Goal: Task Accomplishment & Management: Complete application form

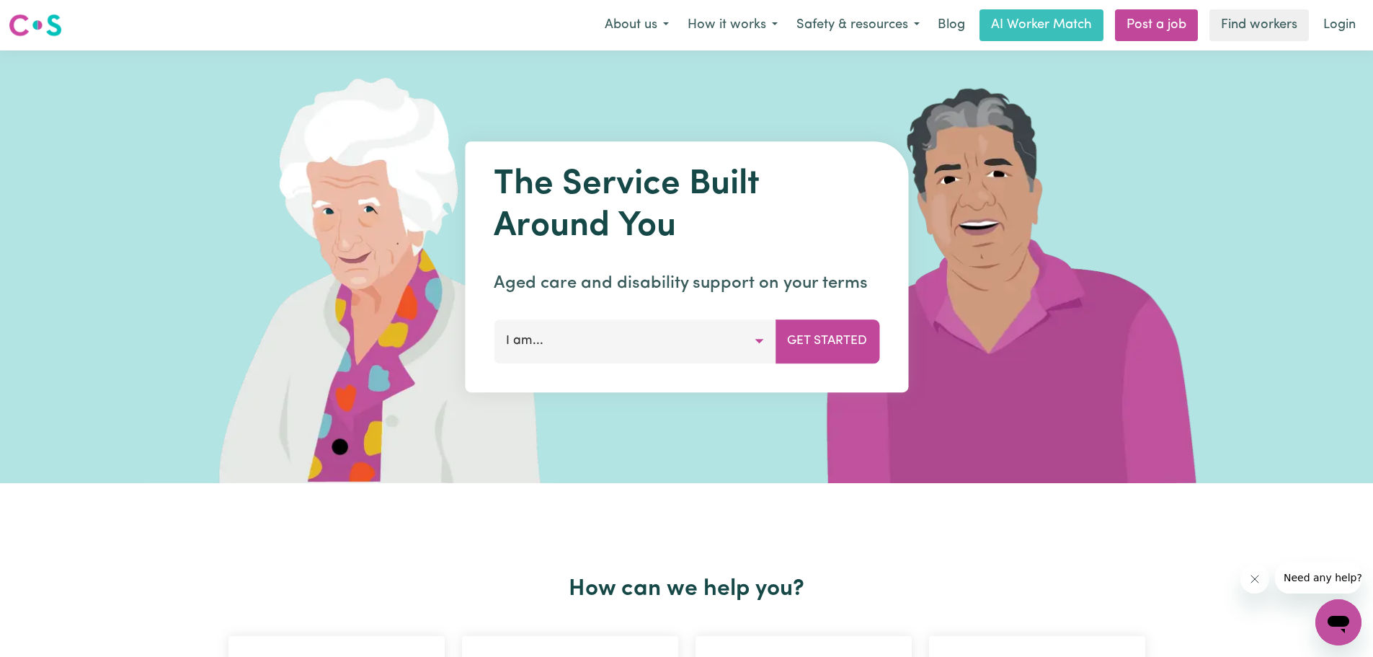
click at [755, 344] on button "I am..." at bounding box center [635, 340] width 282 height 43
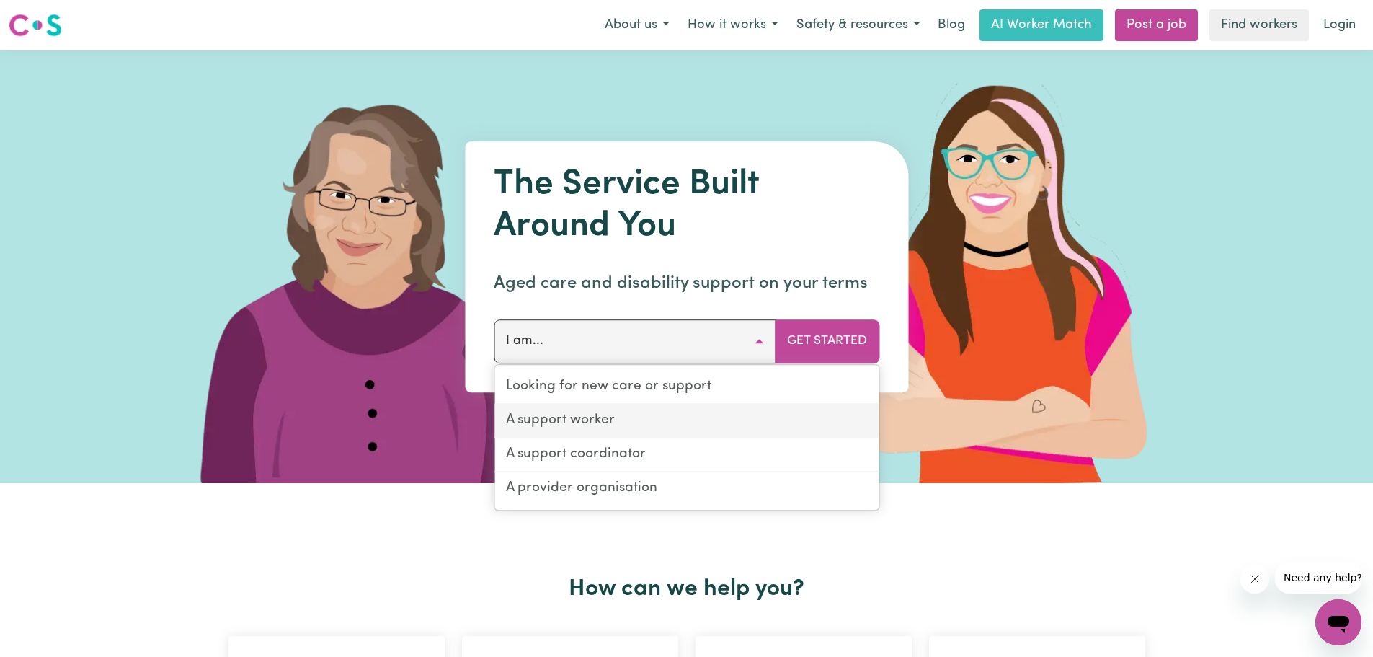
click at [582, 417] on link "A support worker" at bounding box center [687, 421] width 384 height 34
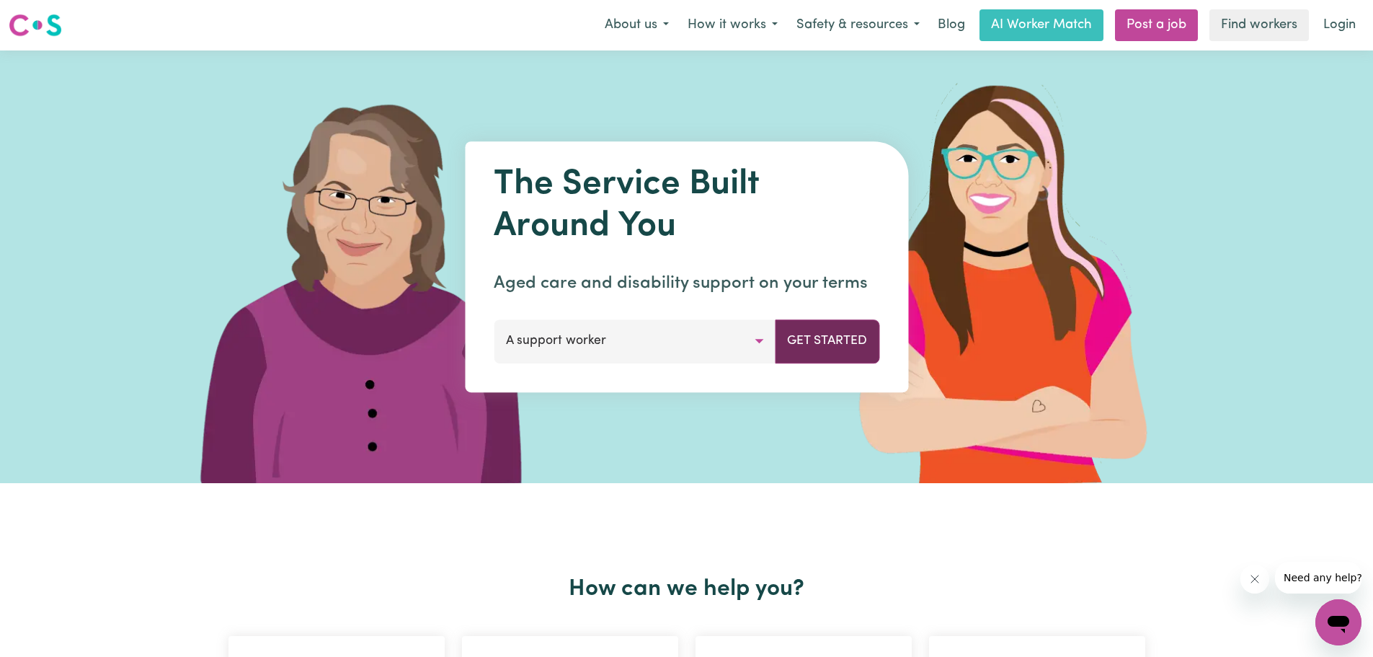
click at [833, 339] on button "Get Started" at bounding box center [827, 340] width 105 height 43
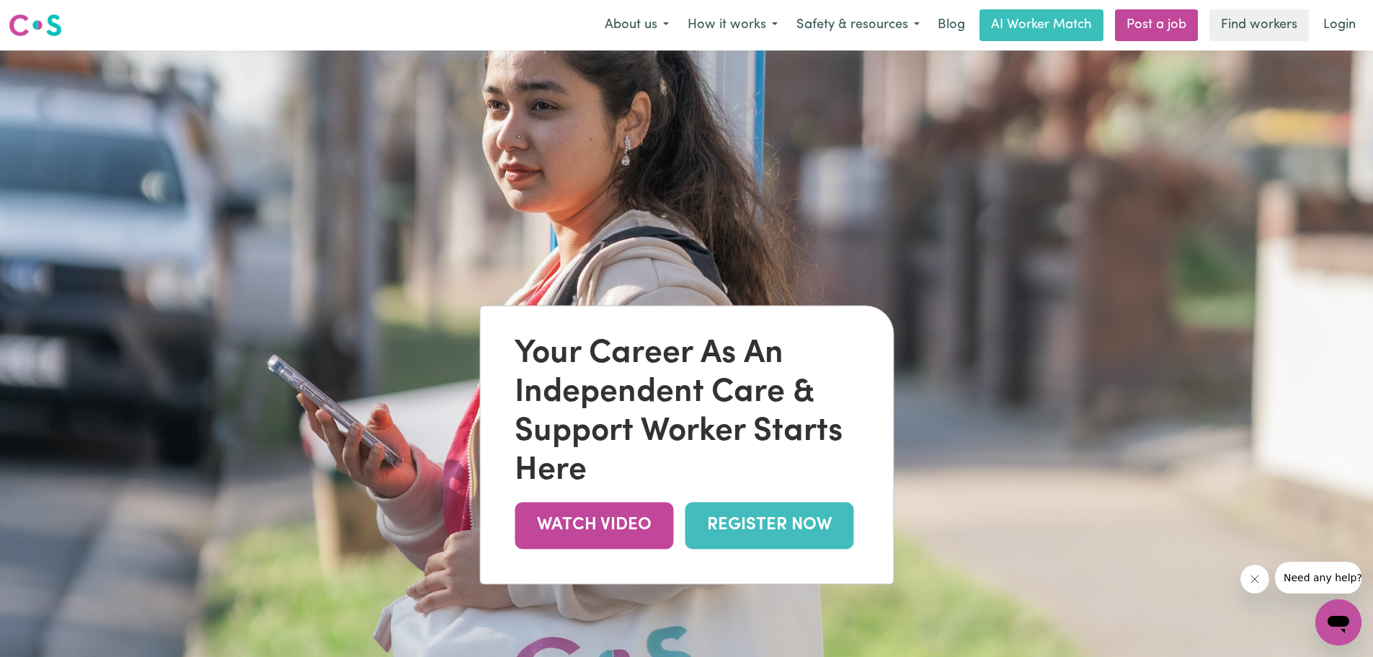
drag, startPoint x: 773, startPoint y: 520, endPoint x: 783, endPoint y: 508, distance: 15.3
click at [774, 520] on link "REGISTER NOW" at bounding box center [769, 525] width 169 height 47
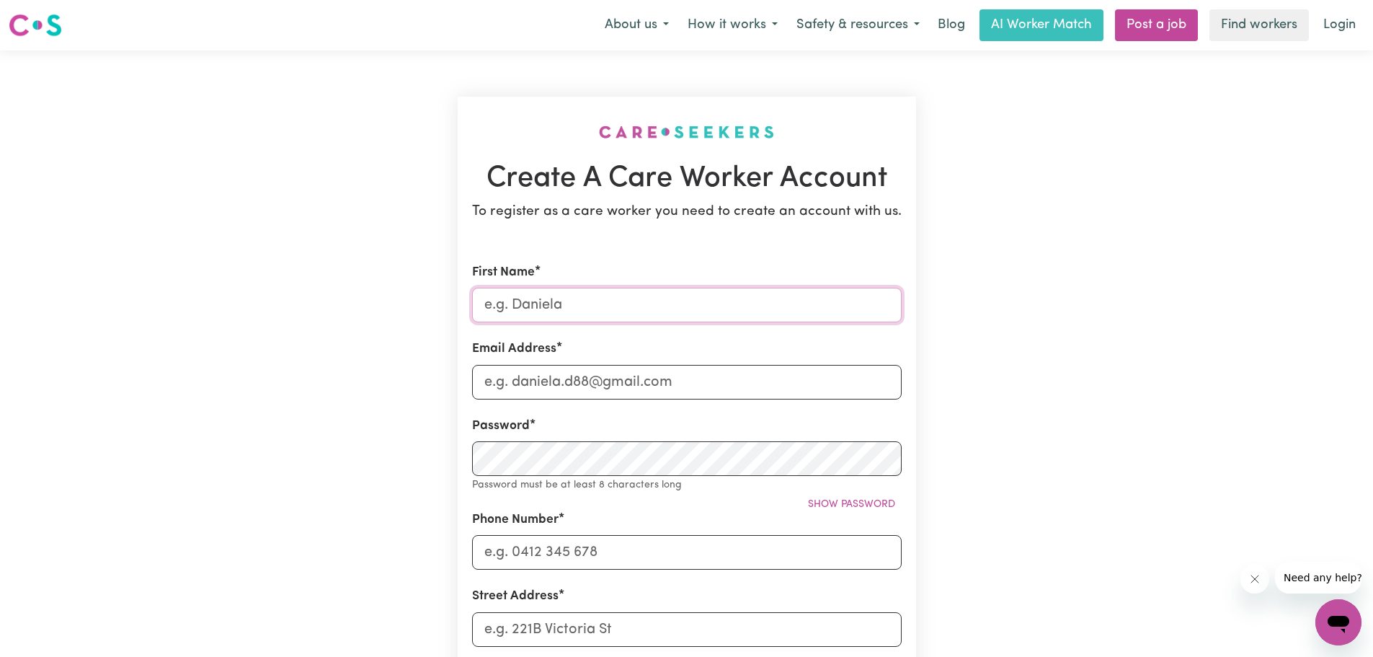
click at [533, 309] on input "First Name" at bounding box center [687, 305] width 430 height 35
type input "Ana"
click at [540, 384] on input "Email Address" at bounding box center [687, 382] width 430 height 35
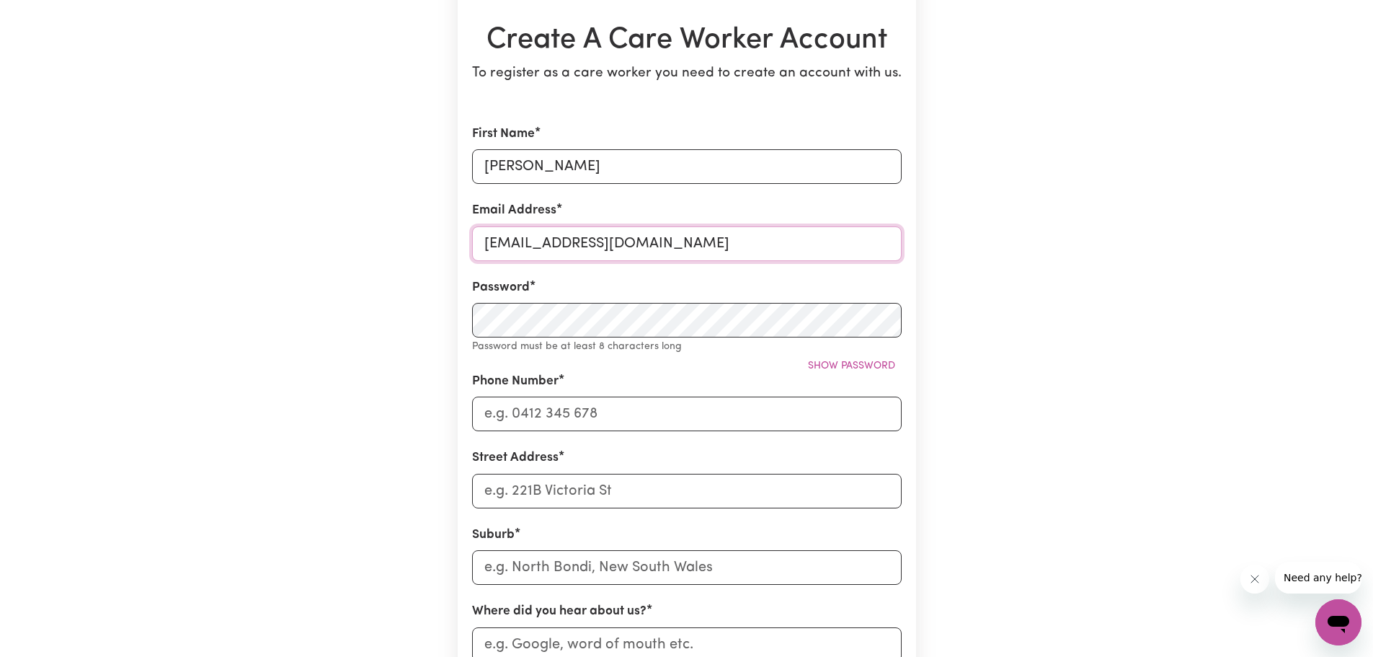
scroll to position [72, 0]
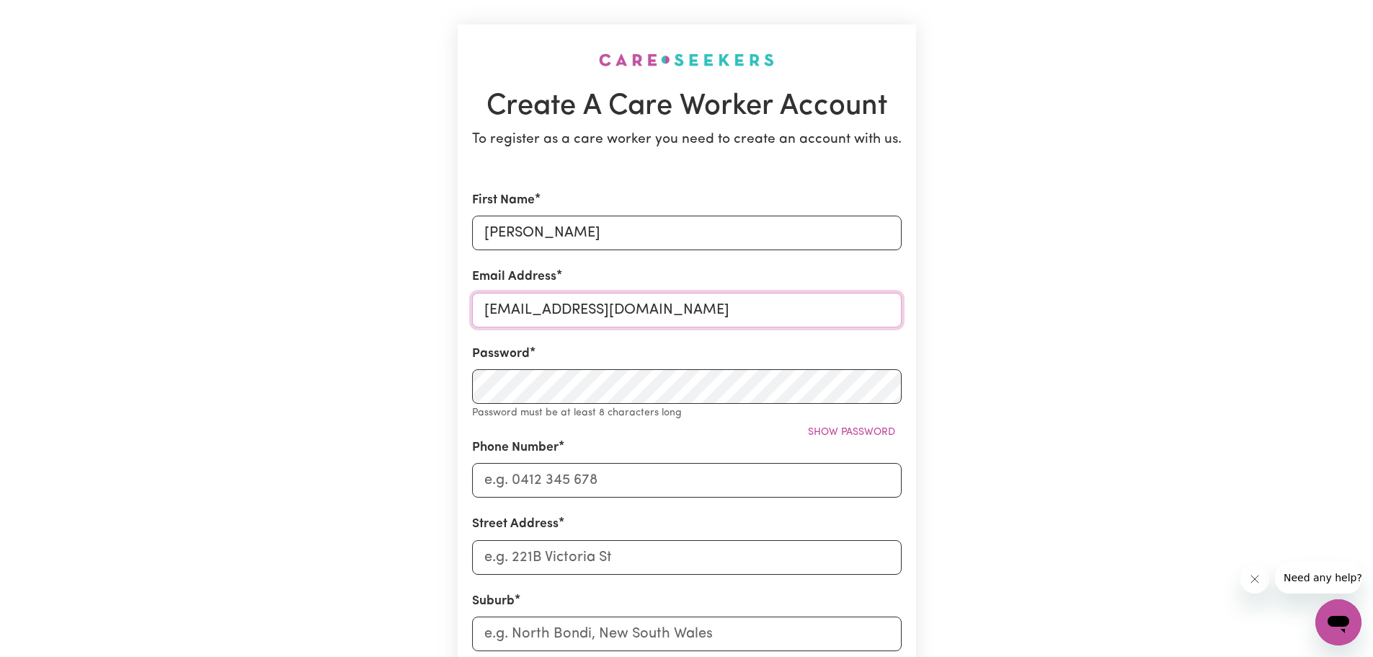
type input "vanakam49@gmail.com"
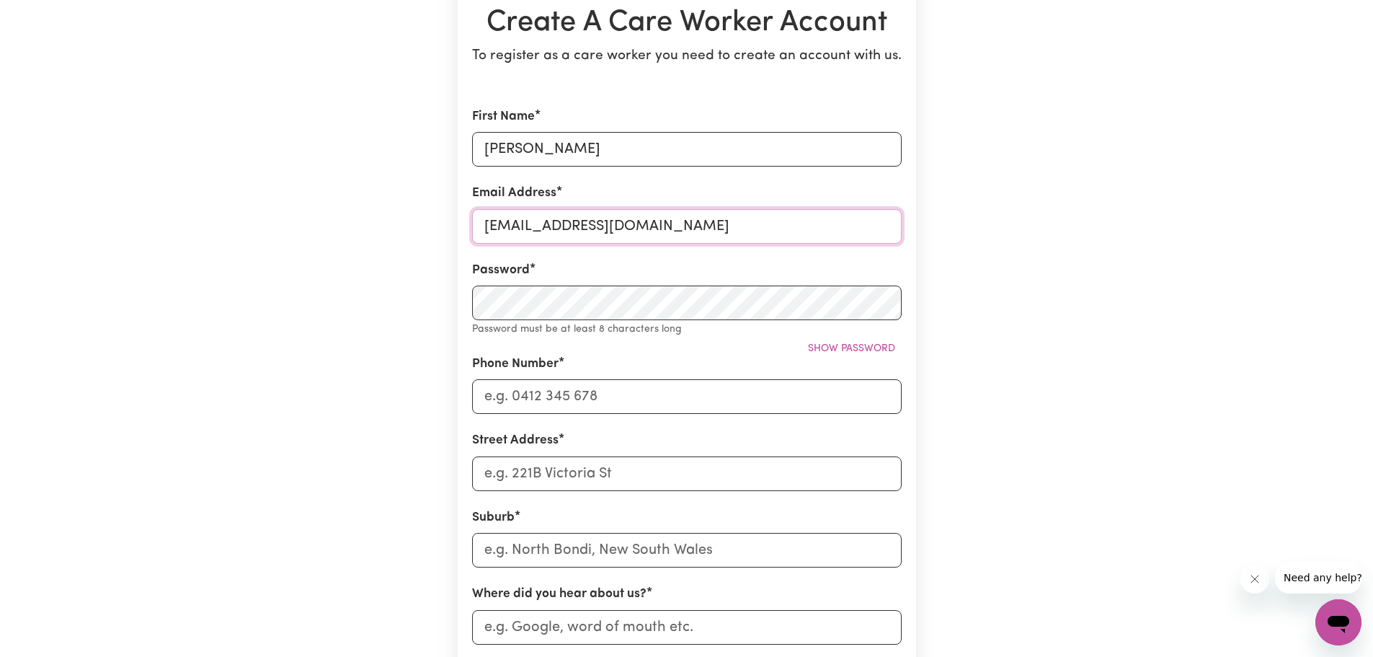
scroll to position [0, 0]
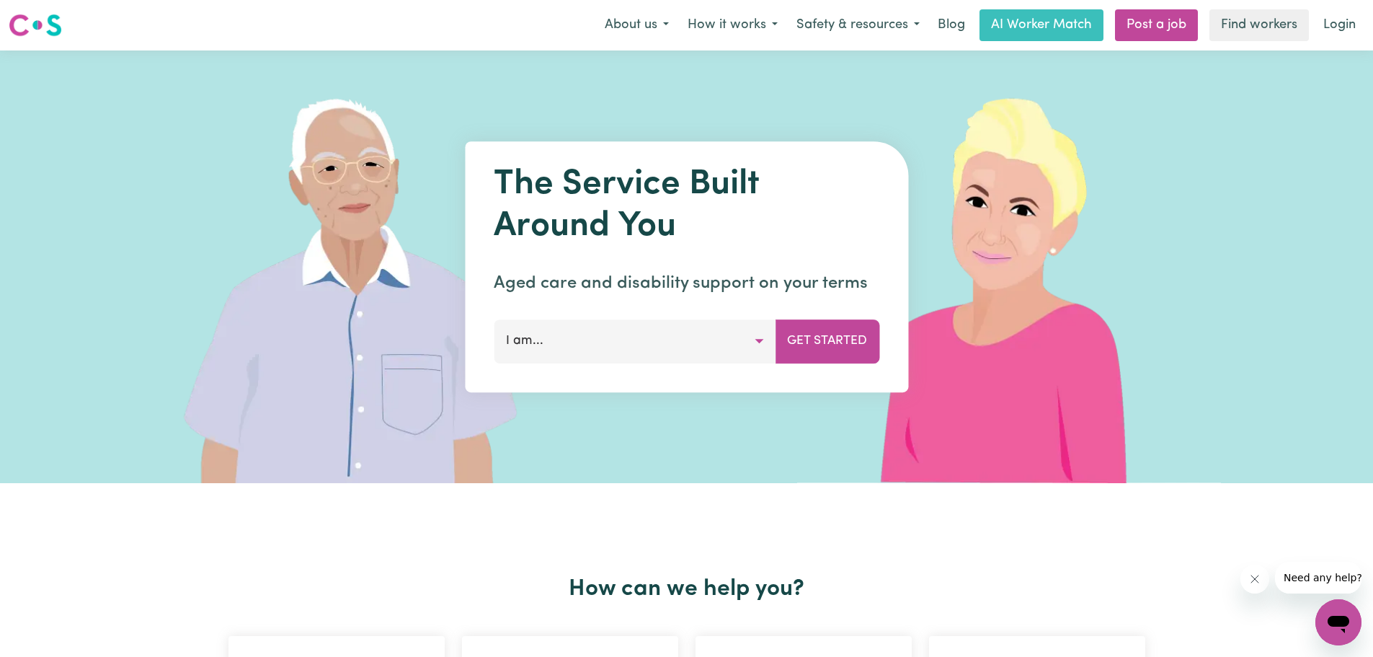
click at [756, 340] on button "I am..." at bounding box center [635, 340] width 282 height 43
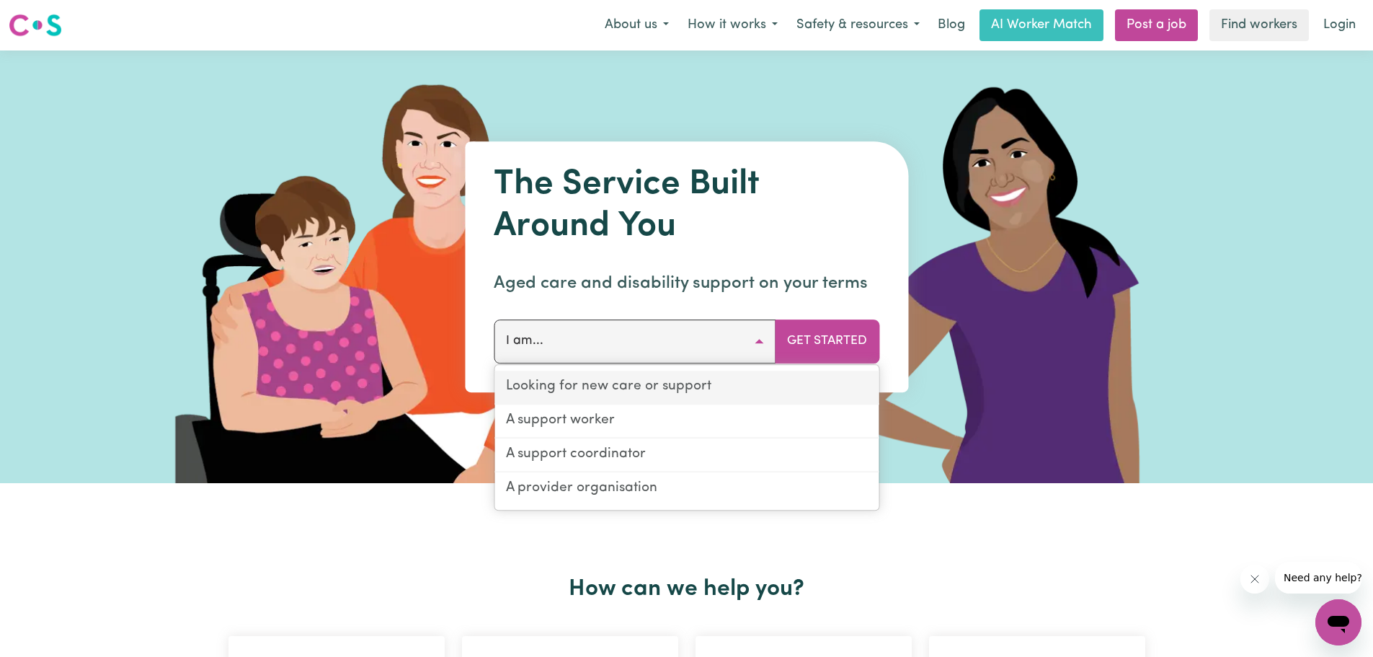
click at [623, 386] on link "Looking for new care or support" at bounding box center [687, 388] width 384 height 34
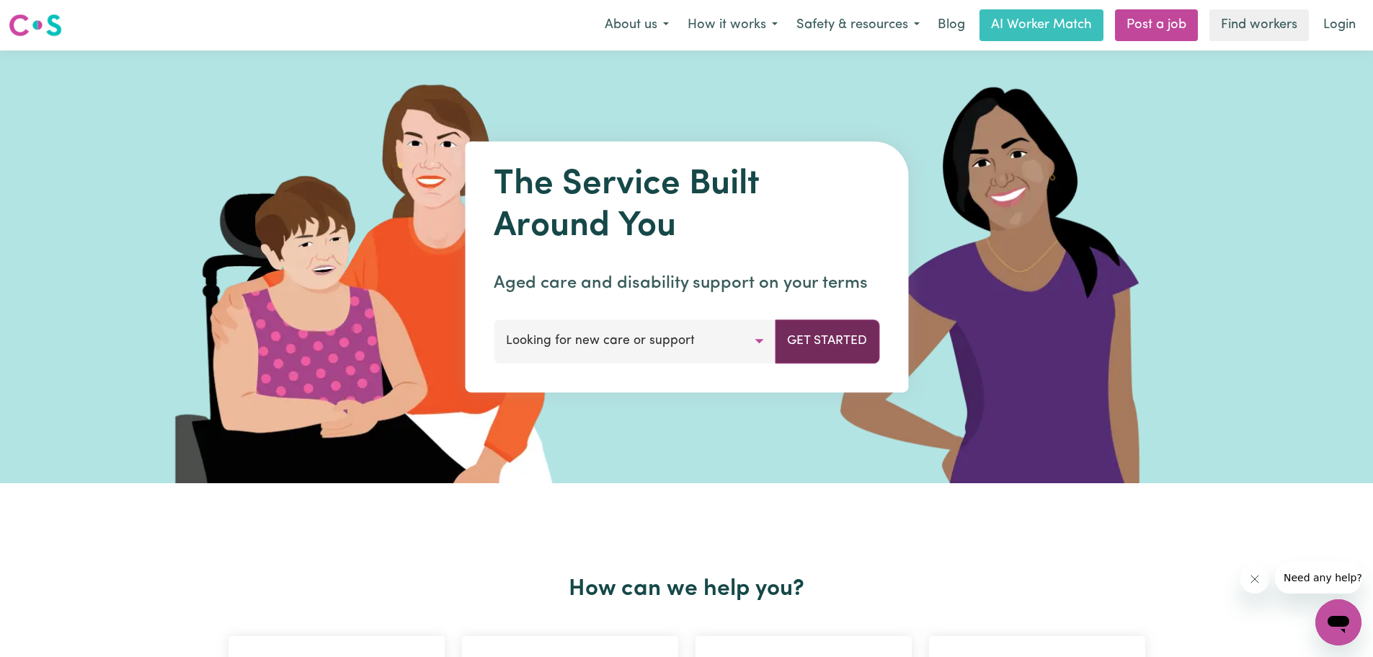
click at [839, 345] on button "Get Started" at bounding box center [827, 340] width 105 height 43
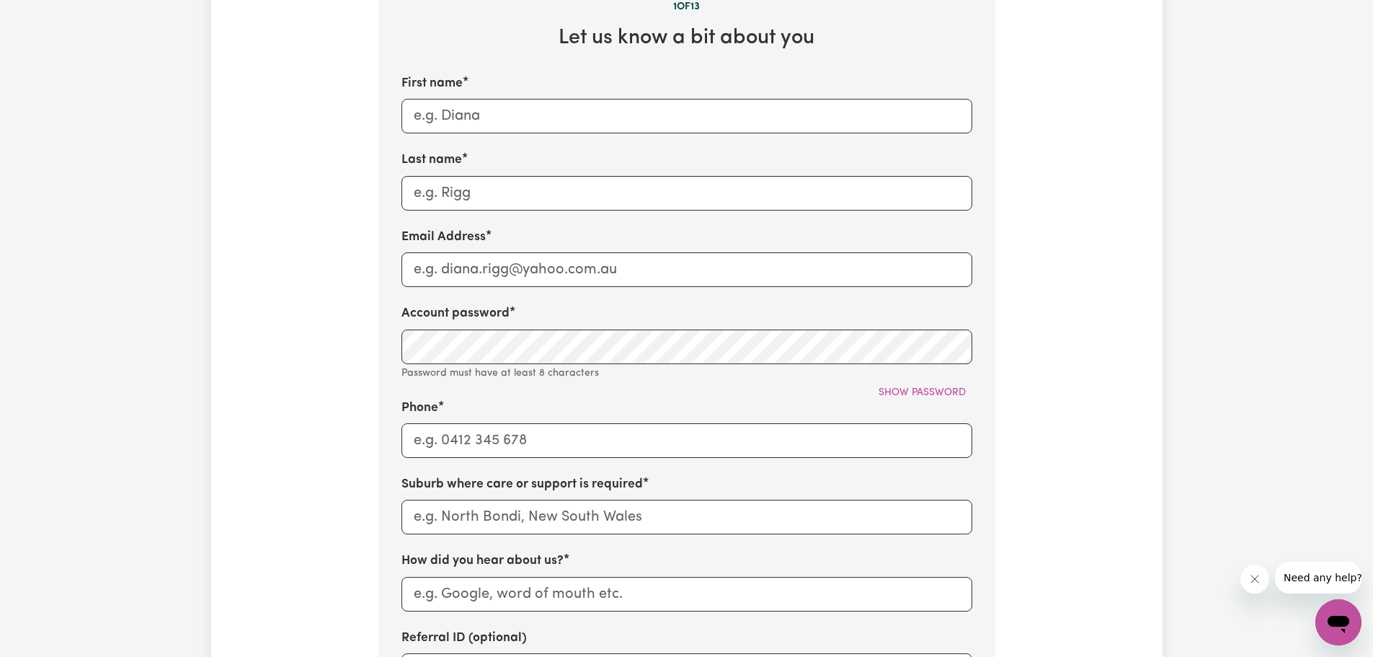
scroll to position [288, 0]
